Goal: Task Accomplishment & Management: Manage account settings

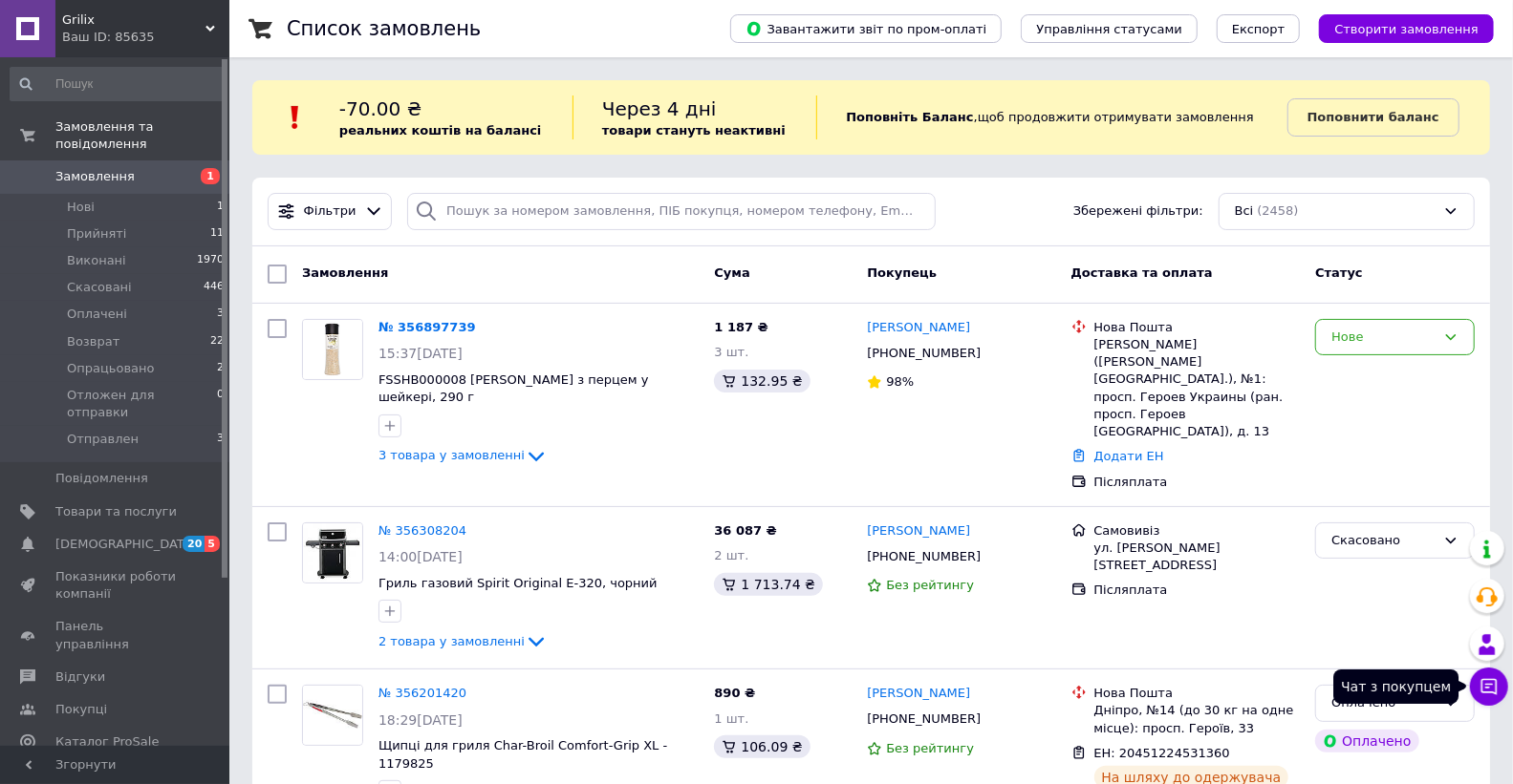
click at [1488, 685] on icon at bounding box center [1490, 688] width 19 height 19
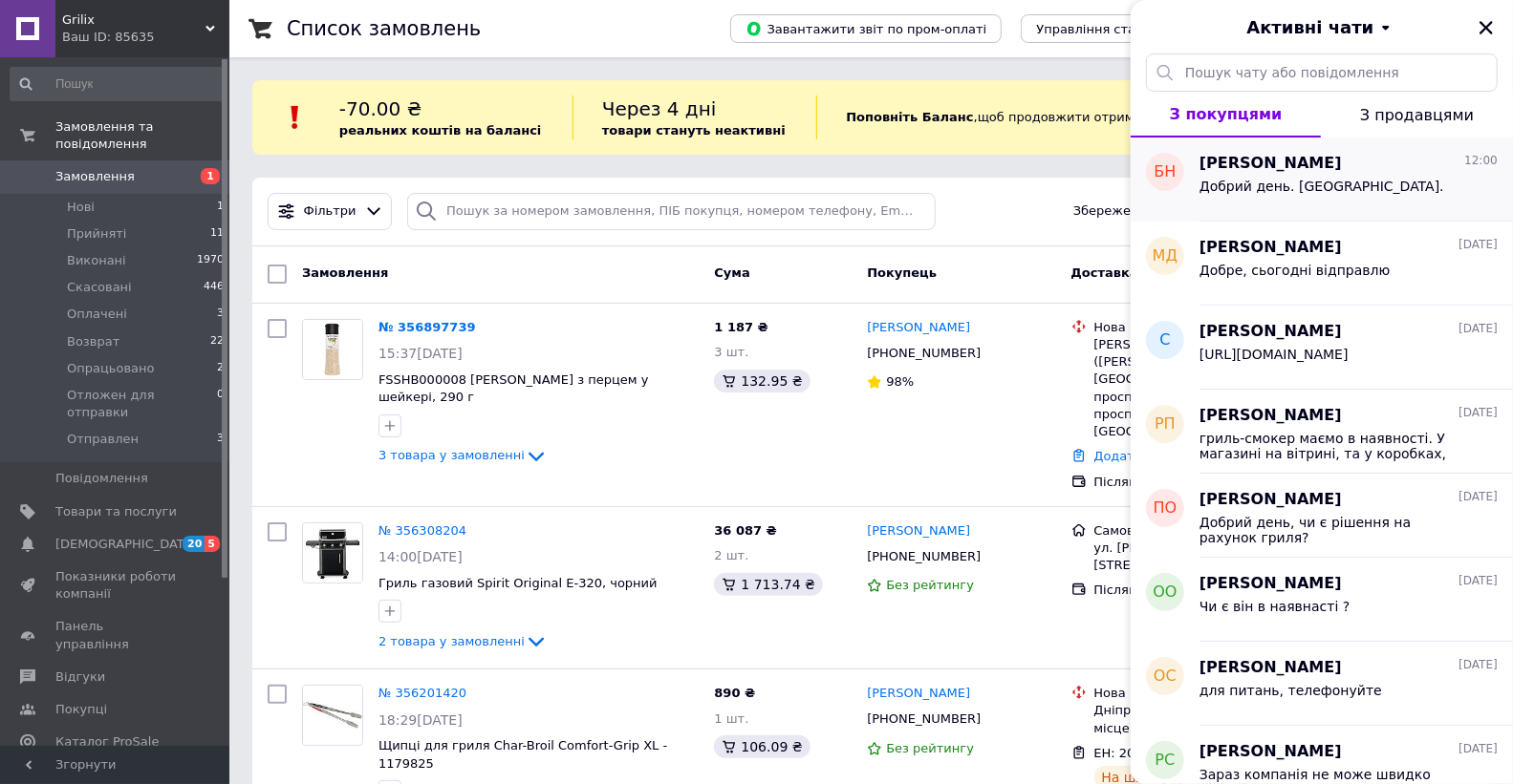
click at [1317, 184] on span "Добрий день. [GEOGRAPHIC_DATA]." at bounding box center [1321, 186] width 245 height 16
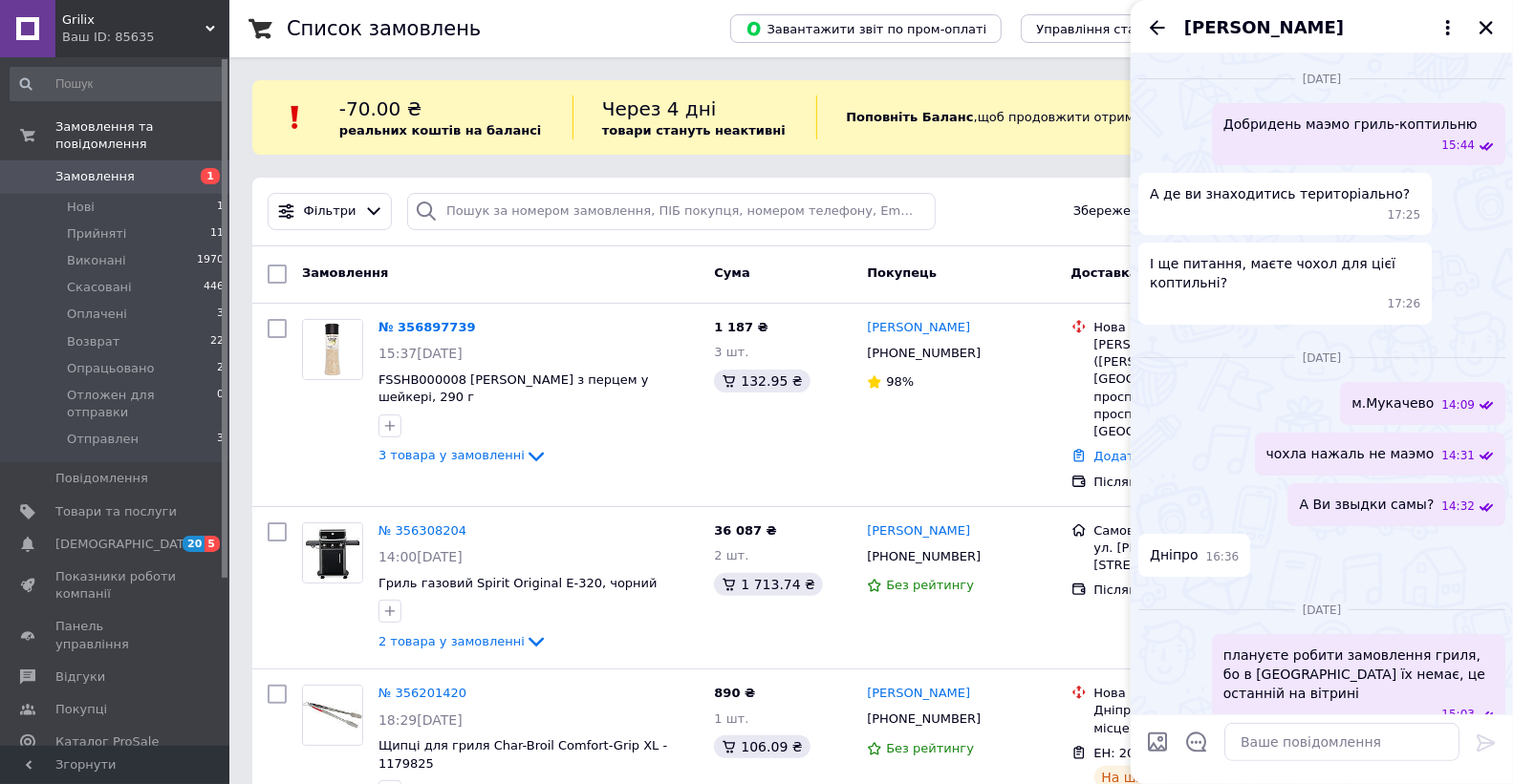
scroll to position [1993, 0]
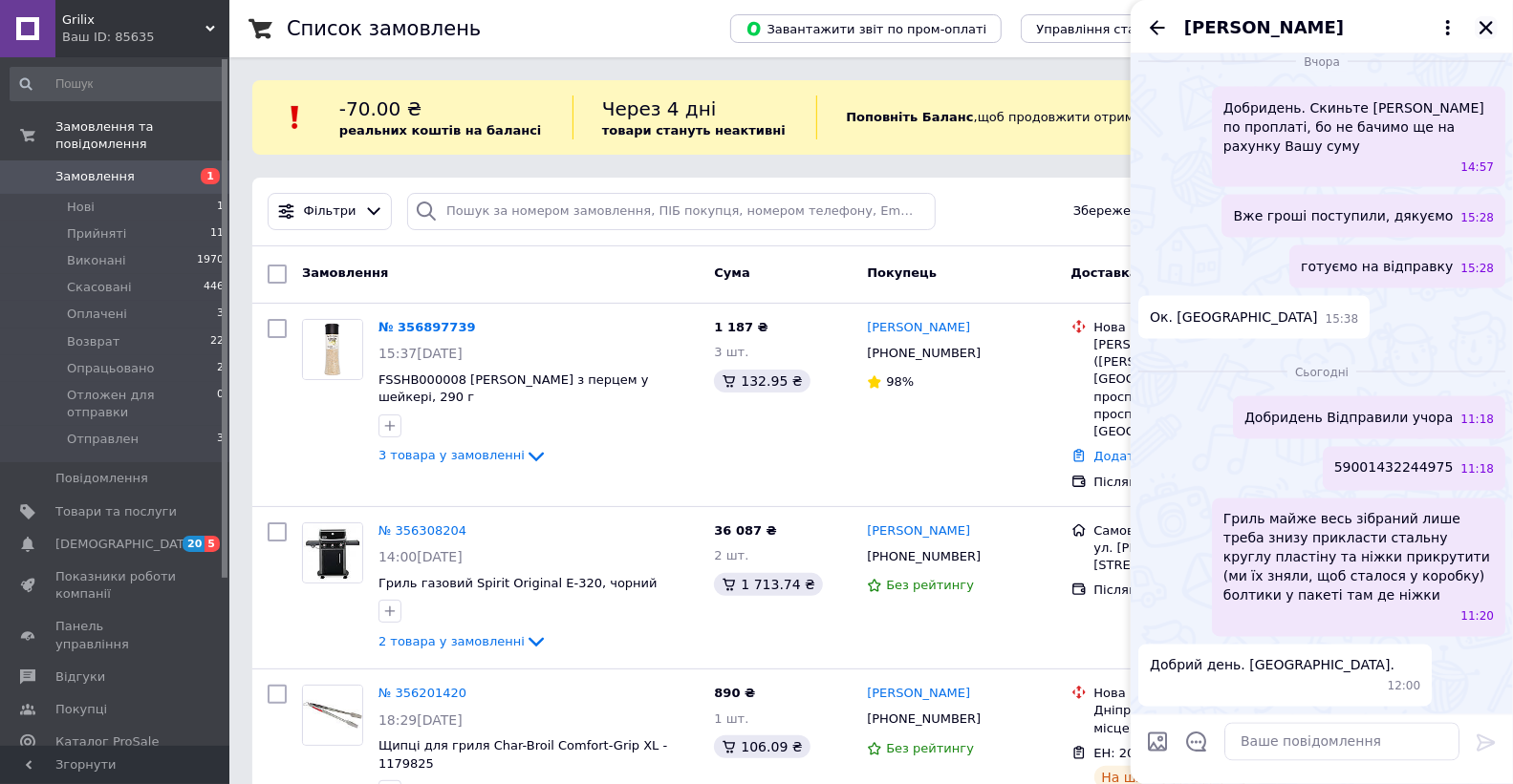
click at [1484, 25] on icon "Закрити" at bounding box center [1487, 28] width 14 height 14
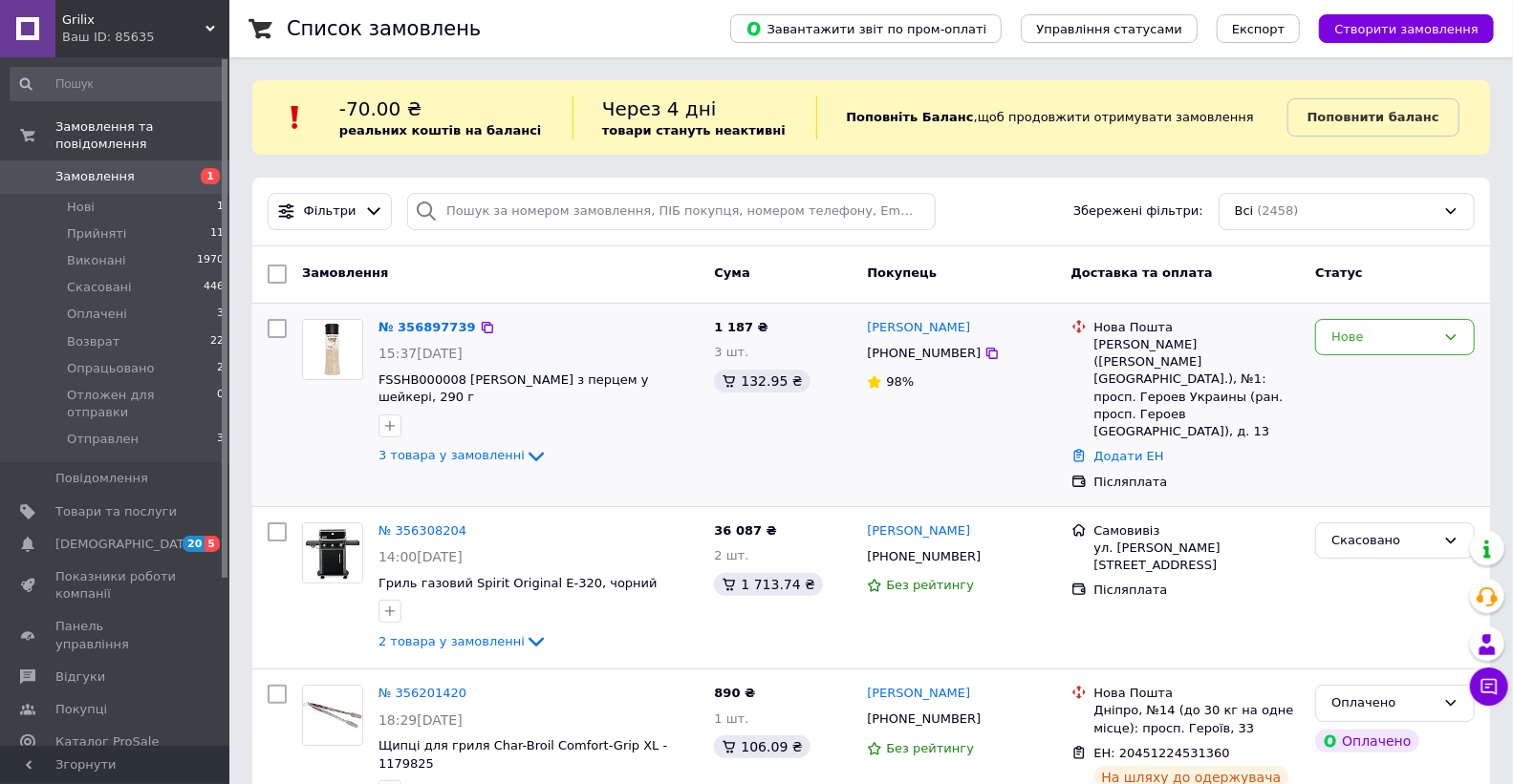
click at [329, 355] on img at bounding box center [332, 350] width 59 height 59
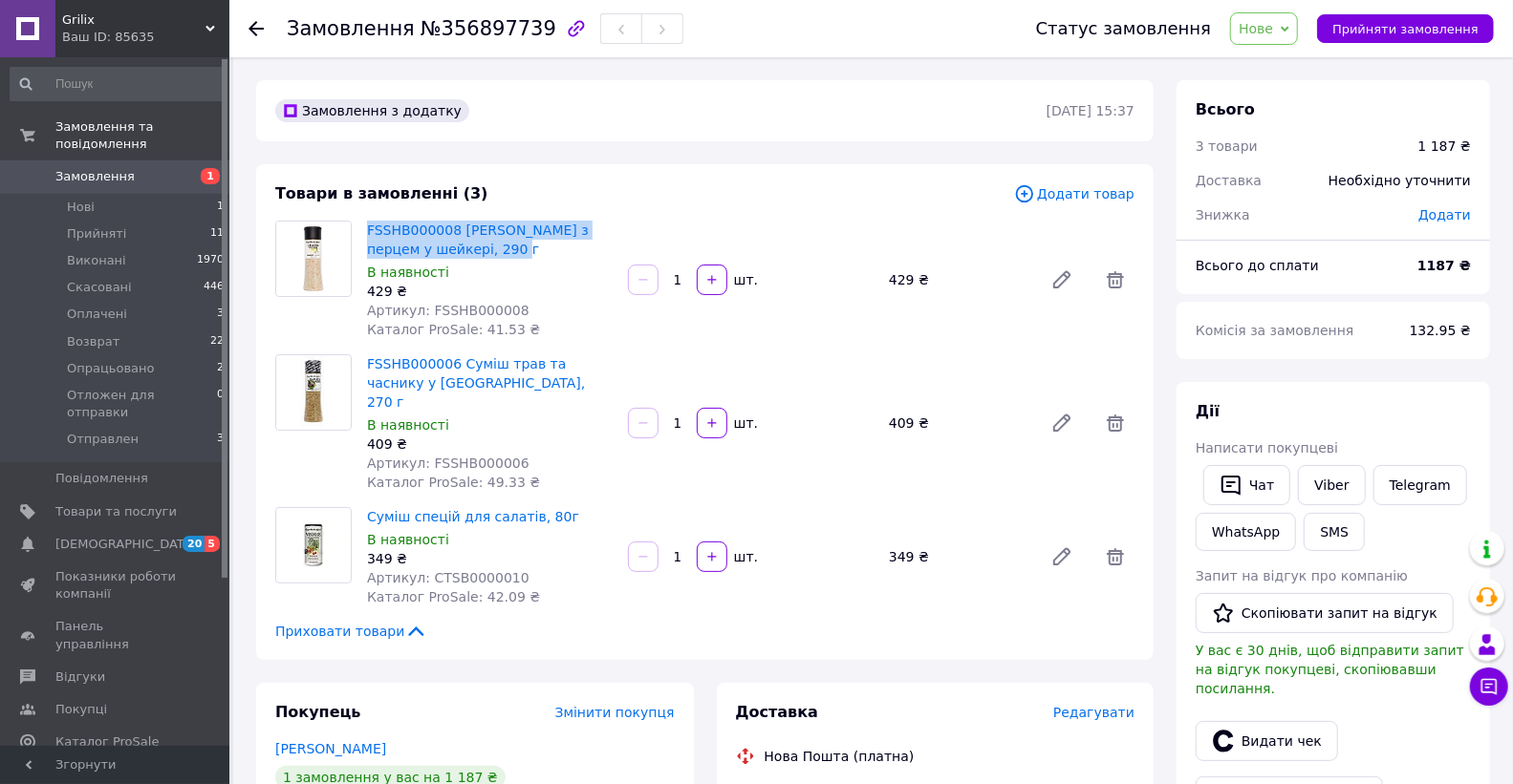
drag, startPoint x: 459, startPoint y: 253, endPoint x: 363, endPoint y: 230, distance: 98.7
click at [363, 230] on div "FSSHB000008 Суміш лимону з перцем у шейкері, 290 г В наявності 429 ₴ Артикул: F…" at bounding box center [490, 280] width 261 height 126
copy link "FSSHB000008 [PERSON_NAME] з перцем у шейкері, 290 г"
